Goal: Task Accomplishment & Management: Manage account settings

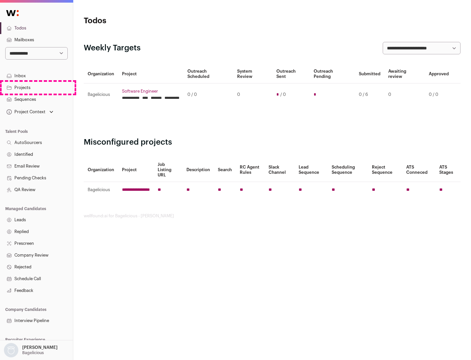
click at [36, 87] on link "Projects" at bounding box center [36, 88] width 73 height 12
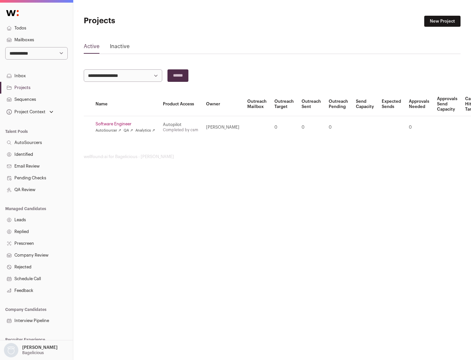
click at [127, 124] on link "Software Engineer" at bounding box center [126, 123] width 60 height 5
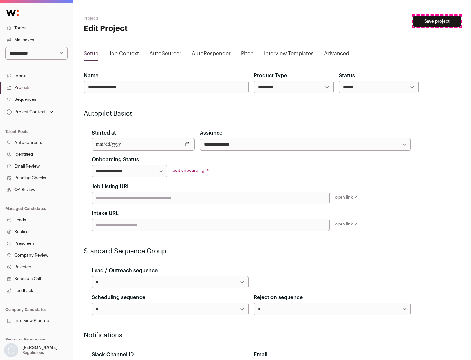
click at [437, 21] on button "Save project" at bounding box center [437, 21] width 47 height 11
